Goal: Task Accomplishment & Management: Use online tool/utility

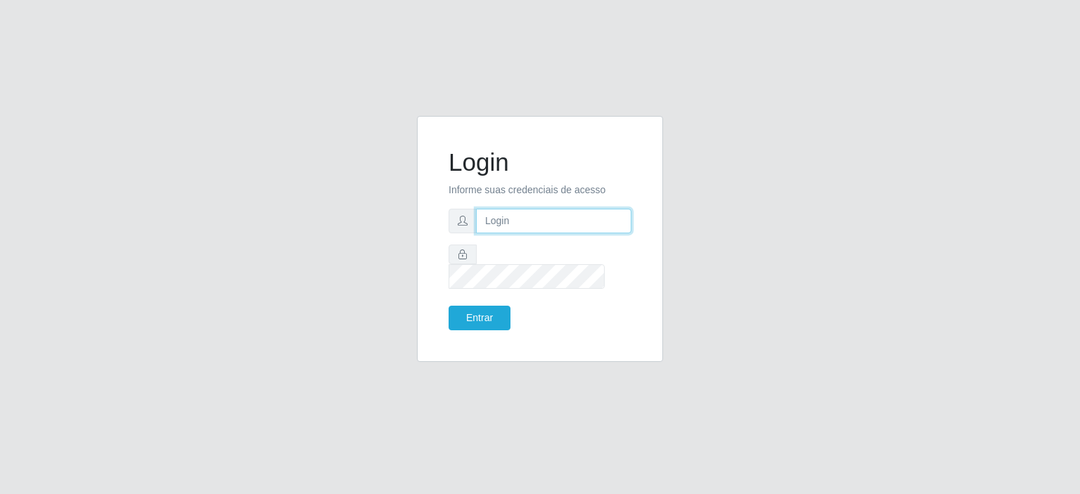
click at [496, 233] on input "text" at bounding box center [553, 221] width 155 height 25
type input "[EMAIL_ADDRESS][PERSON_NAME][DOMAIN_NAME]"
click at [448, 306] on button "Entrar" at bounding box center [479, 318] width 62 height 25
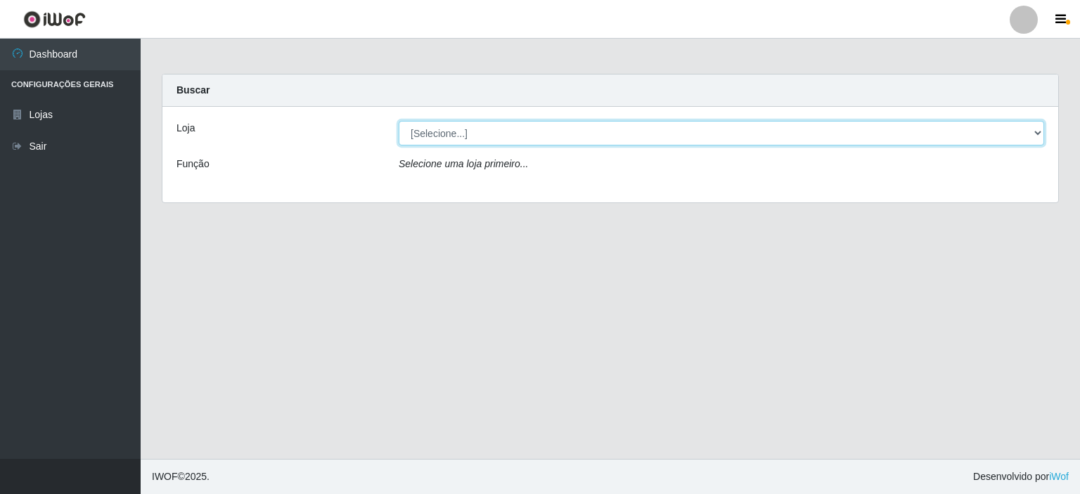
click at [1032, 133] on select "[Selecione...] Corte Fácil - Unidade Planalto" at bounding box center [720, 133] width 645 height 25
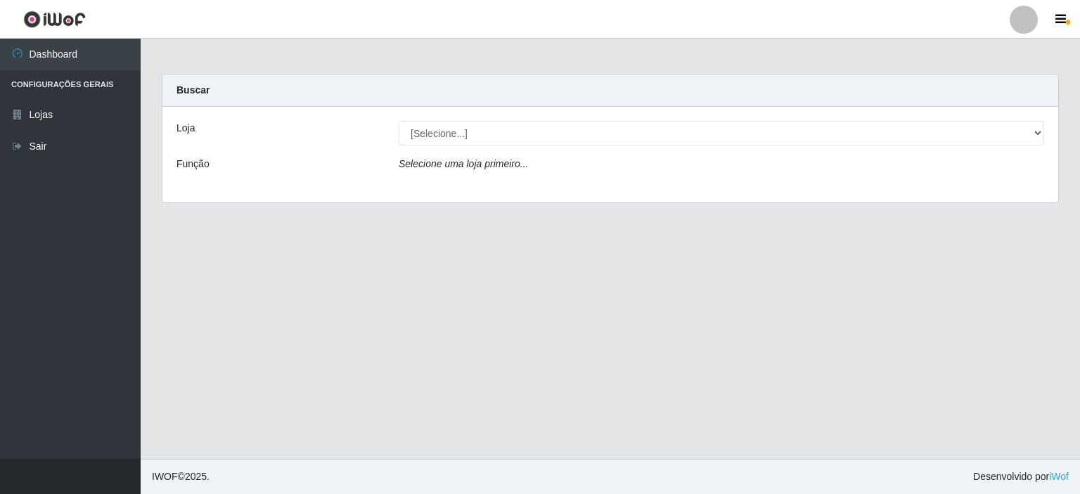
click at [958, 190] on div "Loja [Selecione...] Corte Fácil - Unidade Planalto Função Selecione uma loja pr…" at bounding box center [609, 155] width 895 height 96
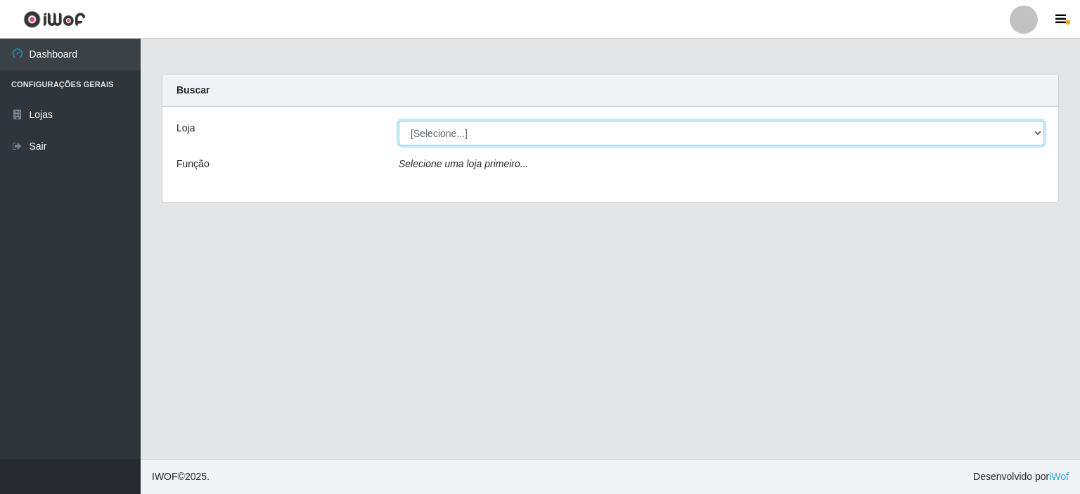
click at [1037, 134] on select "[Selecione...] Corte Fácil - Unidade Planalto" at bounding box center [720, 133] width 645 height 25
select select "202"
click at [398, 121] on select "[Selecione...] Corte Fácil - Unidade Planalto" at bounding box center [720, 133] width 645 height 25
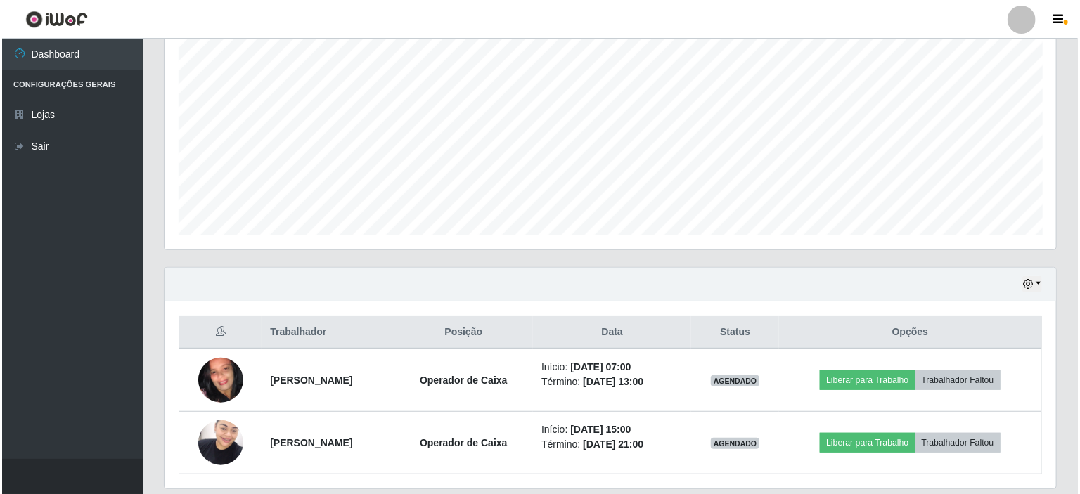
scroll to position [311, 0]
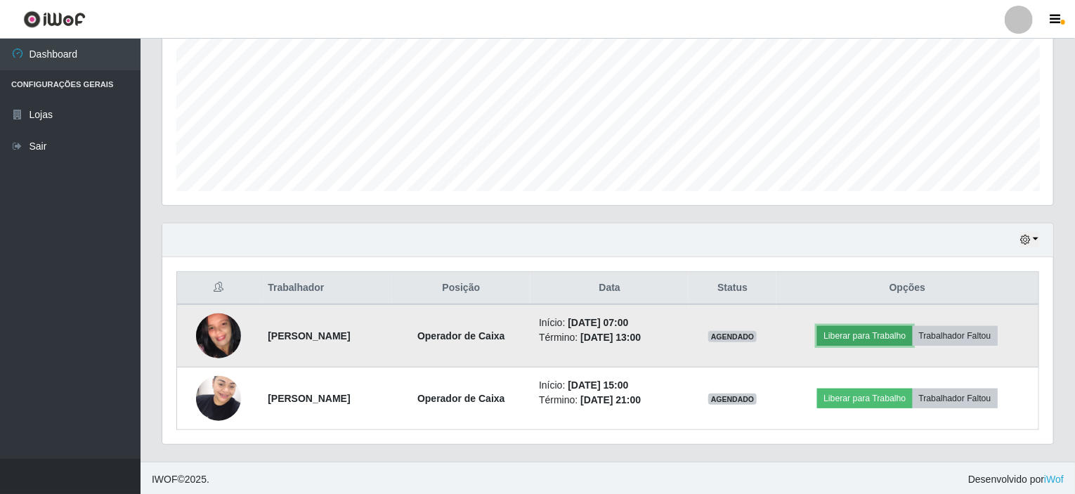
click at [836, 337] on button "Liberar para Trabalho" at bounding box center [864, 336] width 95 height 20
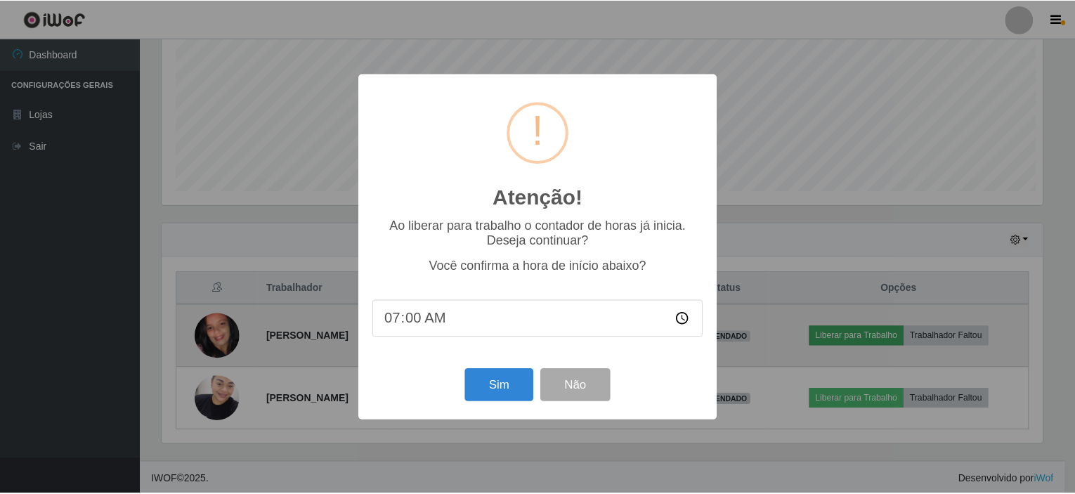
scroll to position [292, 886]
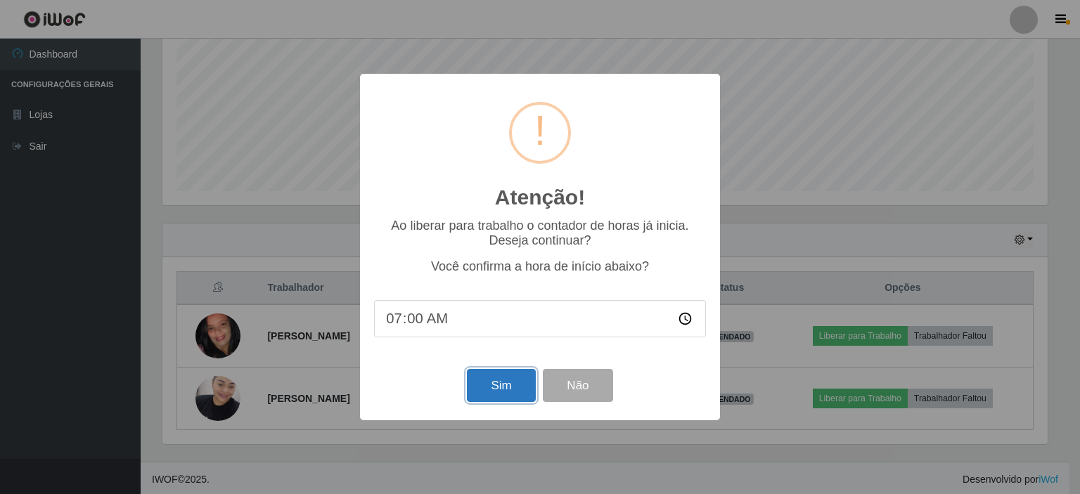
click at [517, 389] on button "Sim" at bounding box center [501, 385] width 68 height 33
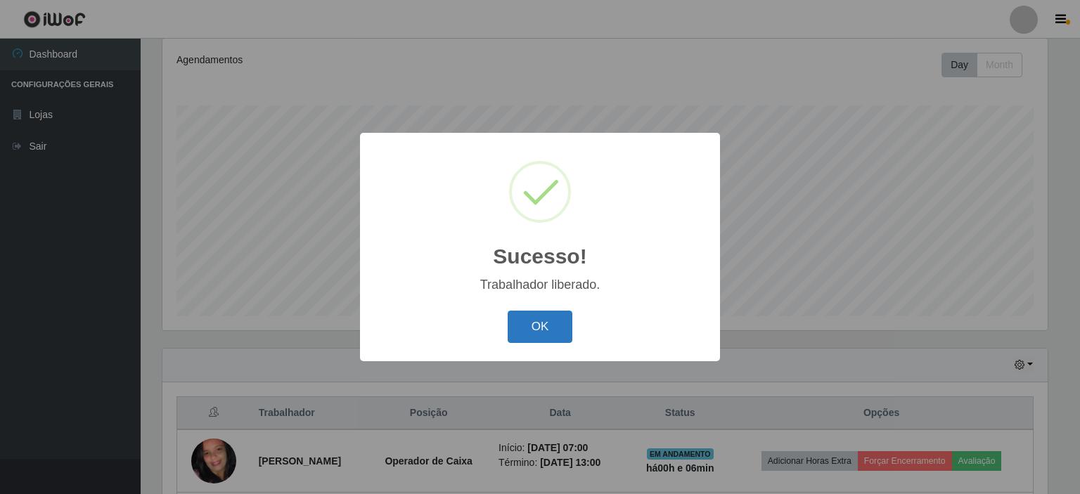
click at [536, 330] on button "OK" at bounding box center [539, 327] width 65 height 33
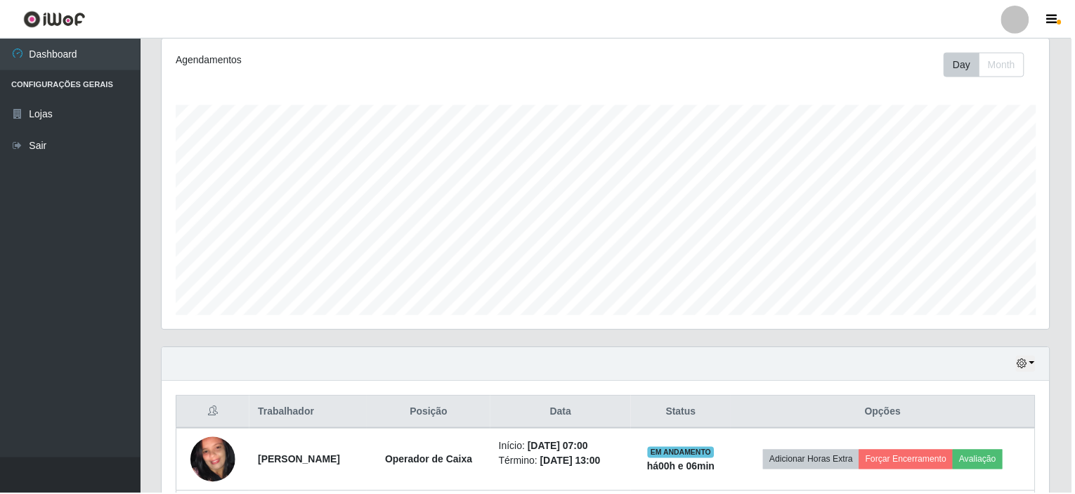
scroll to position [292, 891]
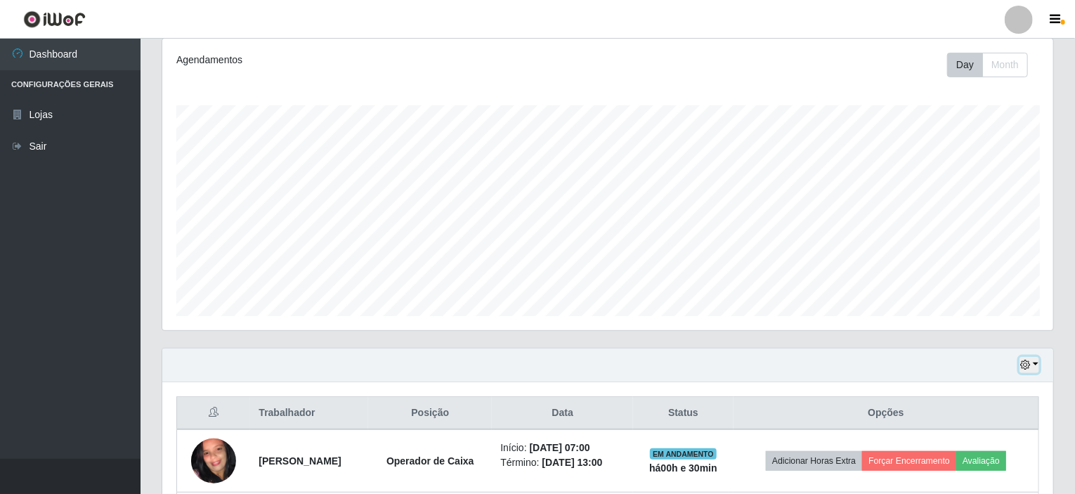
click at [1039, 363] on button "button" at bounding box center [1030, 365] width 20 height 16
click at [988, 317] on button "1 Semana" at bounding box center [983, 314] width 111 height 30
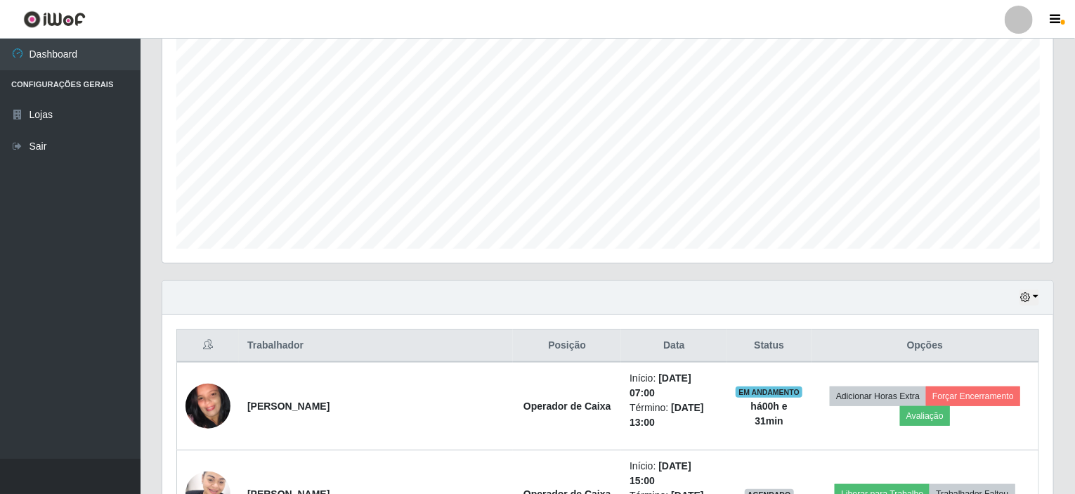
scroll to position [248, 0]
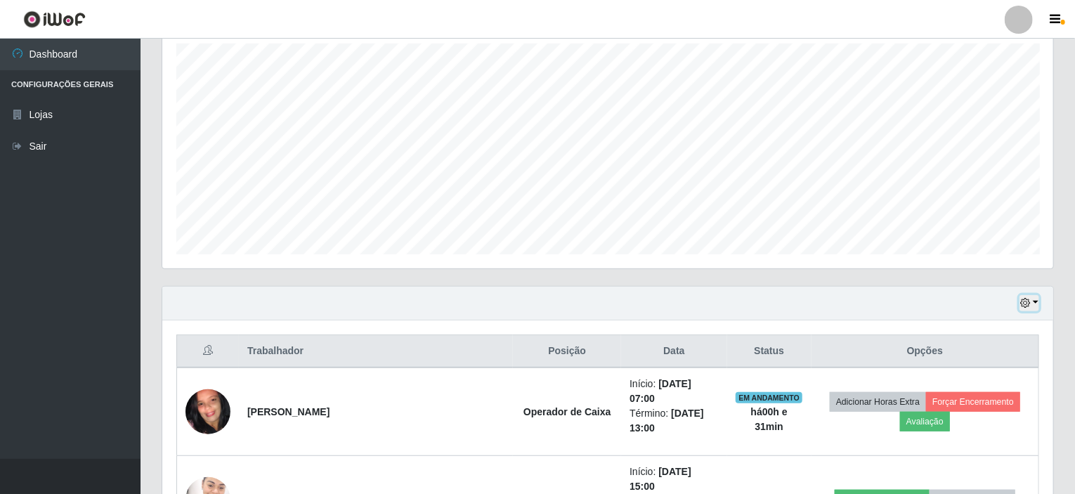
click at [1034, 301] on button "button" at bounding box center [1030, 303] width 20 height 16
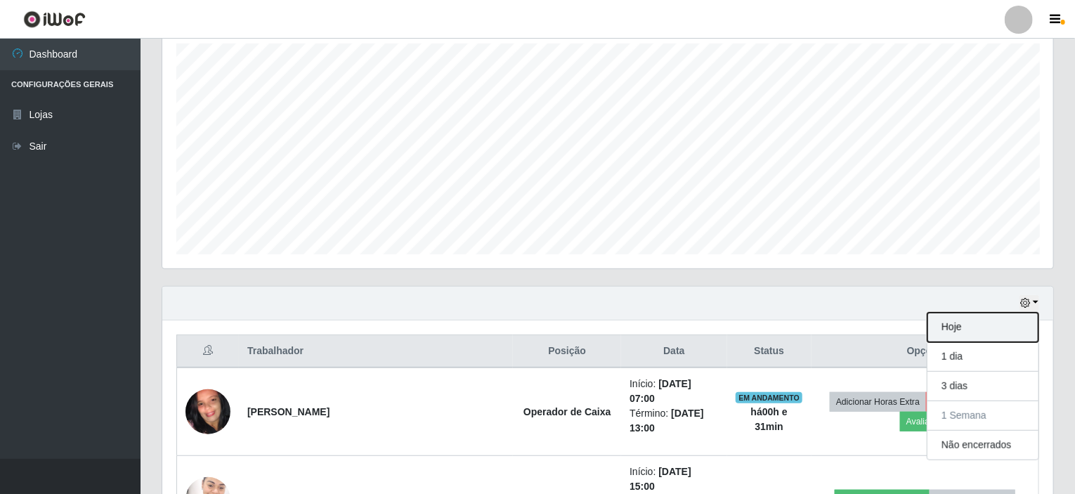
click at [964, 332] on button "Hoje" at bounding box center [983, 328] width 111 height 30
